Goal: Find specific page/section: Find specific page/section

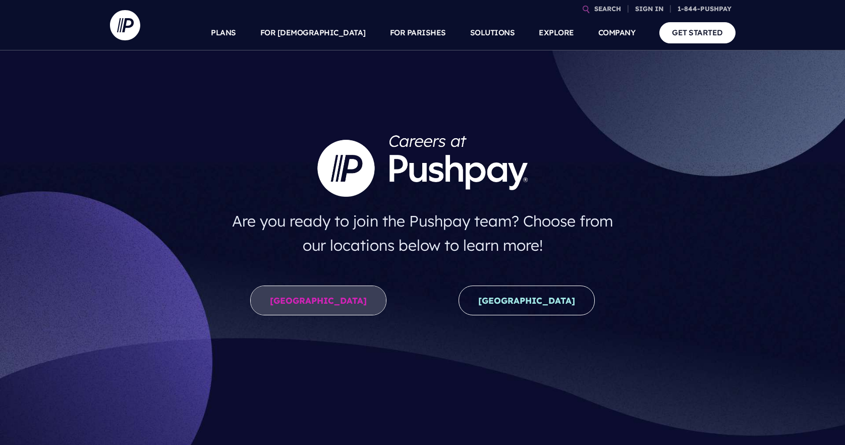
click at [308, 294] on link "[GEOGRAPHIC_DATA]" at bounding box center [318, 301] width 136 height 30
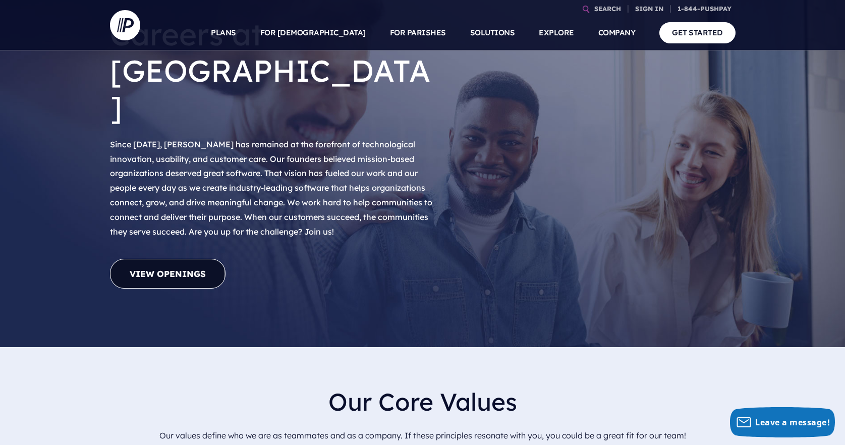
click at [196, 259] on link "View Openings" at bounding box center [168, 274] width 116 height 30
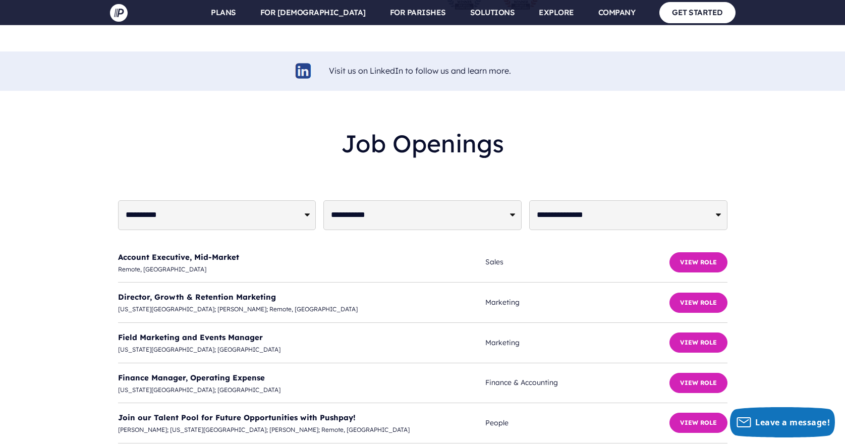
scroll to position [2404, 0]
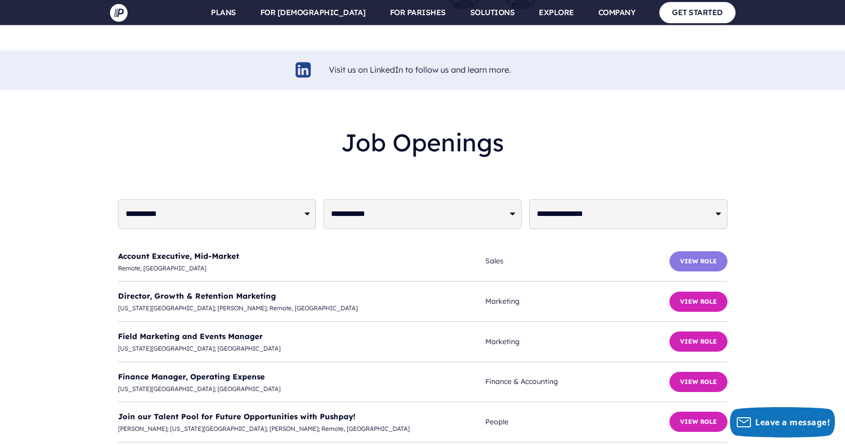
click at [709, 251] on button "View Role" at bounding box center [699, 261] width 58 height 20
